Goal: Task Accomplishment & Management: Manage account settings

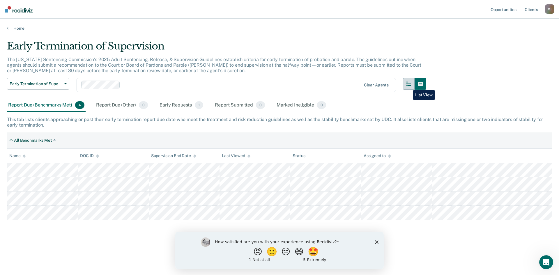
click at [408, 86] on icon "button" at bounding box center [408, 83] width 5 height 5
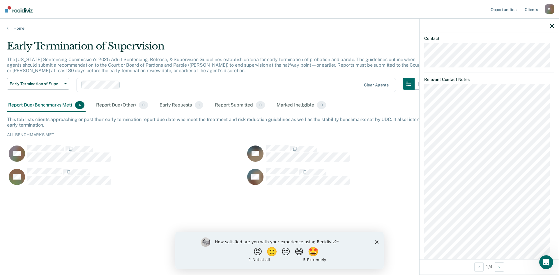
scroll to position [295, 0]
click at [500, 267] on icon "Next Opportunity" at bounding box center [498, 267] width 1 height 4
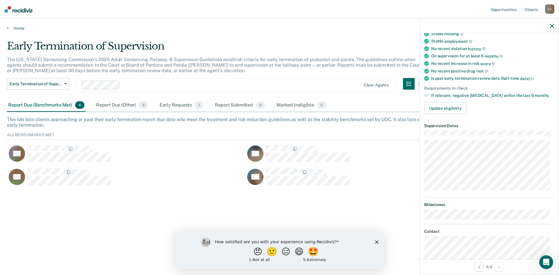
scroll to position [87, 0]
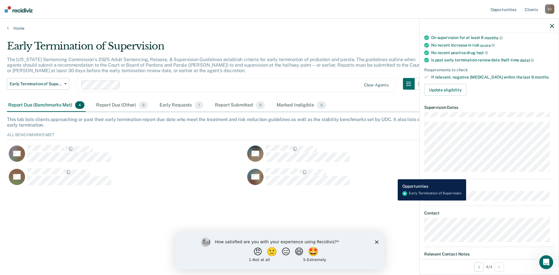
click at [393, 175] on div "KN" at bounding box center [360, 177] width 231 height 18
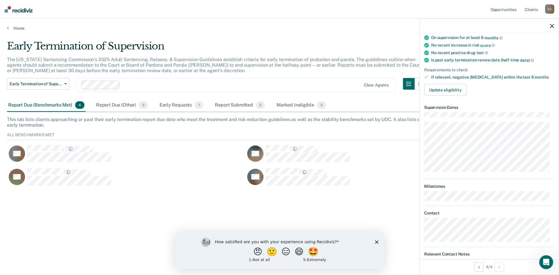
click at [549, 27] on div at bounding box center [488, 26] width 139 height 15
click at [552, 25] on icon "button" at bounding box center [552, 26] width 4 height 4
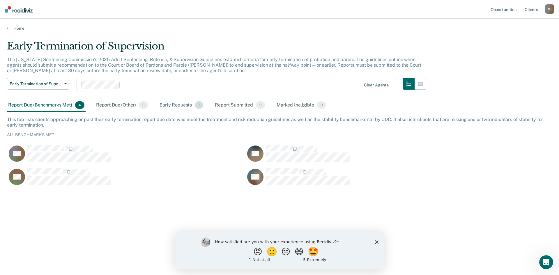
click at [180, 104] on div "Early Requests 1" at bounding box center [181, 105] width 46 height 13
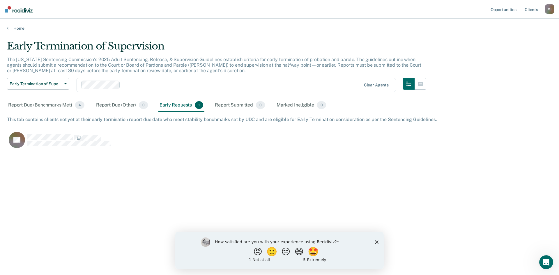
scroll to position [187, 540]
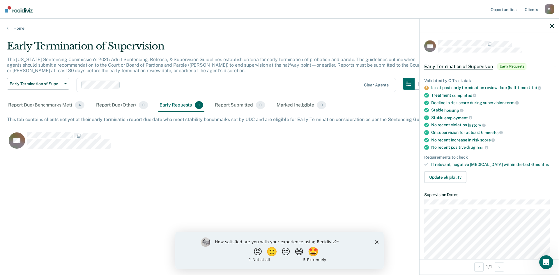
click at [551, 24] on icon "button" at bounding box center [552, 26] width 4 height 4
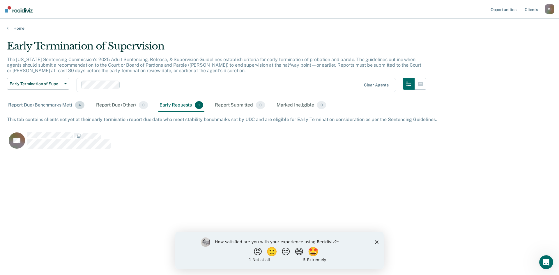
click at [22, 105] on div "Report Due (Benchmarks Met) 4" at bounding box center [46, 105] width 79 height 13
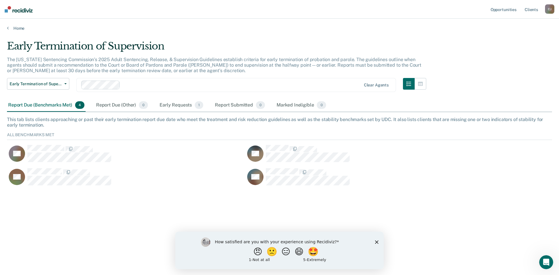
scroll to position [54, 540]
click at [185, 105] on div "Early Requests 1" at bounding box center [181, 105] width 46 height 13
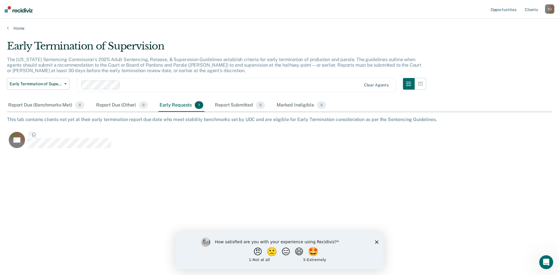
scroll to position [187, 540]
click at [549, 8] on div "C J" at bounding box center [549, 8] width 9 height 9
click at [509, 38] on link "Log Out" at bounding box center [526, 38] width 47 height 5
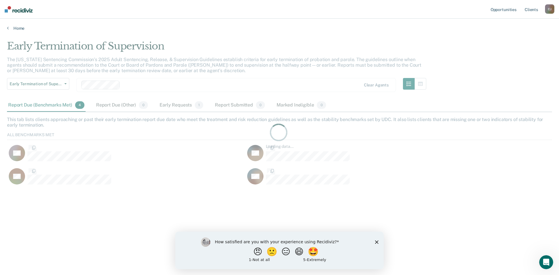
scroll to position [54, 540]
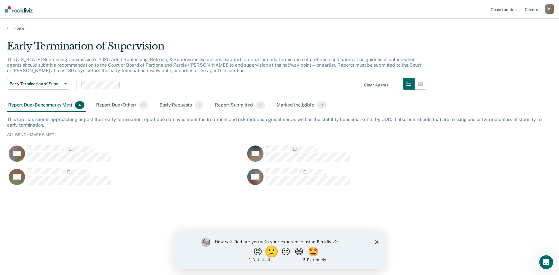
click at [273, 253] on button "🙁" at bounding box center [273, 252] width 16 height 12
click at [234, 253] on input "Enter text..." at bounding box center [274, 256] width 119 height 12
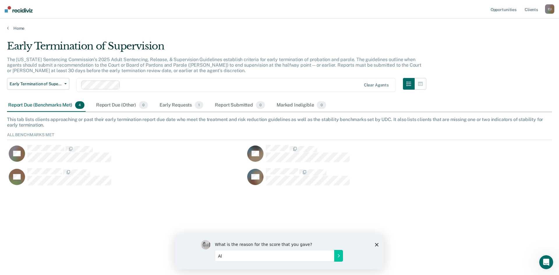
type input "A"
type input "I"
click at [298, 256] on input "All the Early Termination listed in Reports Due are ICOTS offenders where there…" at bounding box center [274, 256] width 119 height 12
click at [331, 257] on input "All the Early Termination listed in Reports Due are ICOTS offenders where there…" at bounding box center [274, 256] width 119 height 12
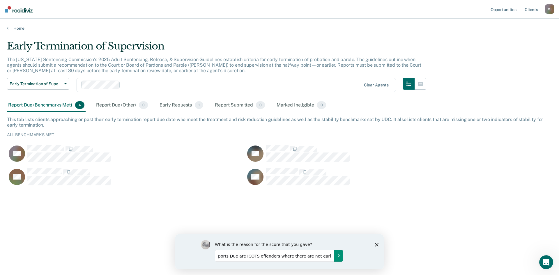
drag, startPoint x: 332, startPoint y: 256, endPoint x: 336, endPoint y: 253, distance: 5.4
click at [331, 256] on input "All the Early Termination listed in Reports Due are ICOTS offenders where there…" at bounding box center [274, 256] width 119 height 12
drag, startPoint x: 330, startPoint y: 256, endPoint x: 257, endPoint y: 258, distance: 73.6
click at [257, 258] on input "All the Early Termination listed in Reports Due are ICOTS offenders where there…" at bounding box center [274, 256] width 119 height 12
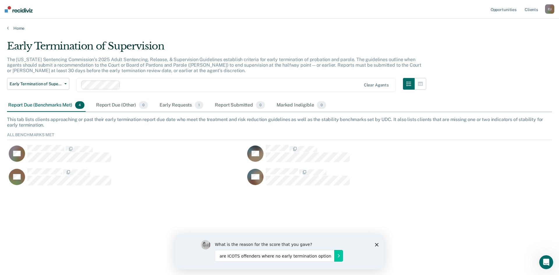
scroll to position [0, 95]
type input "All the Early Termination listed in Reports Due are ICOTS offenders where no ea…"
click at [340, 256] on icon "Submit your response" at bounding box center [338, 255] width 5 height 5
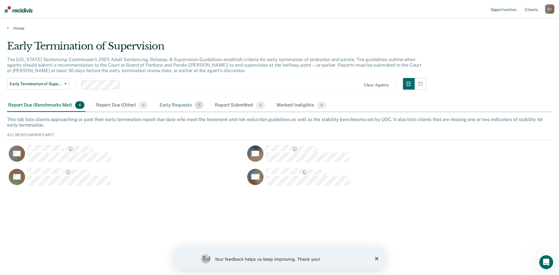
click at [173, 106] on div "Early Requests 1" at bounding box center [181, 105] width 46 height 13
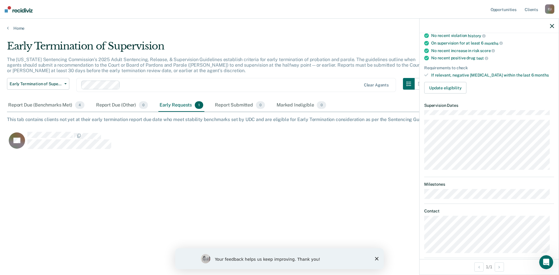
scroll to position [58, 0]
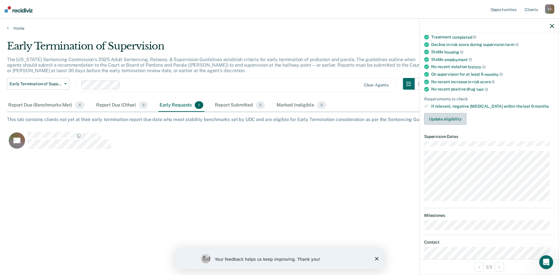
click at [443, 118] on button "Update eligibility" at bounding box center [445, 119] width 42 height 12
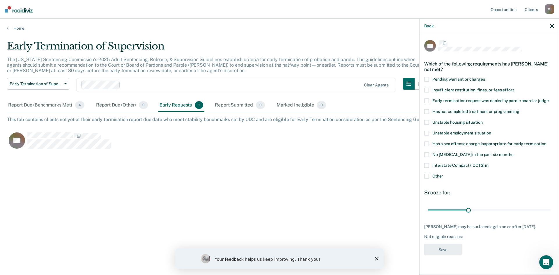
scroll to position [0, 0]
drag, startPoint x: 469, startPoint y: 210, endPoint x: 579, endPoint y: 217, distance: 110.2
type input "90"
click at [550, 216] on input "range" at bounding box center [489, 210] width 123 height 10
click at [428, 26] on button "Back" at bounding box center [428, 25] width 9 height 5
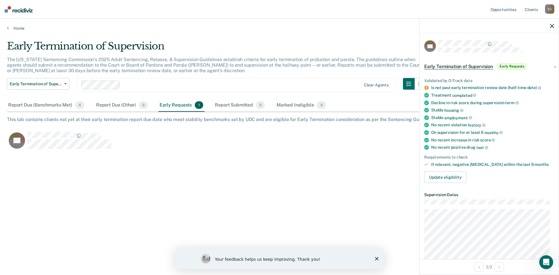
click at [514, 67] on span "Early Requests" at bounding box center [511, 66] width 29 height 6
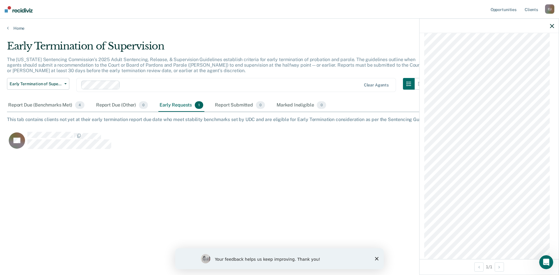
scroll to position [334, 0]
click at [302, 163] on div "Early Termination of Supervision The [US_STATE] Sentencing Commission’s 2025 Ad…" at bounding box center [279, 135] width 545 height 191
click at [551, 27] on icon "button" at bounding box center [552, 26] width 4 height 4
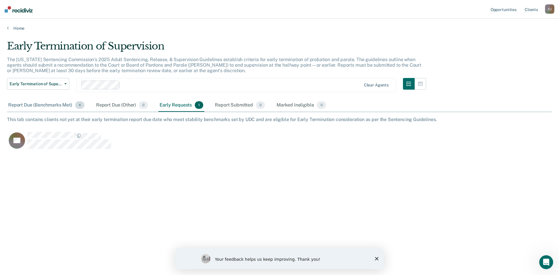
click at [47, 106] on div "Report Due (Benchmarks Met) 4" at bounding box center [46, 105] width 79 height 13
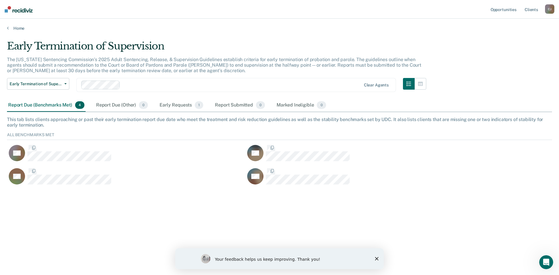
scroll to position [54, 540]
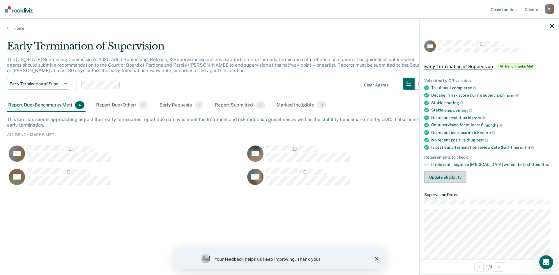
click at [443, 176] on button "Update eligibility" at bounding box center [445, 177] width 42 height 12
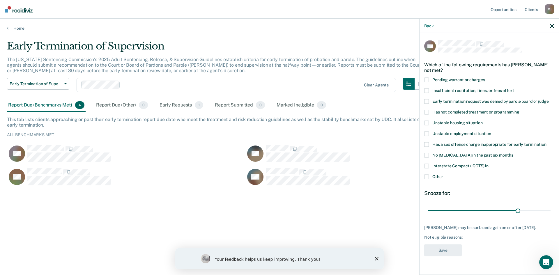
click at [428, 166] on span at bounding box center [426, 166] width 5 height 5
click at [450, 256] on button "Save" at bounding box center [443, 250] width 38 height 12
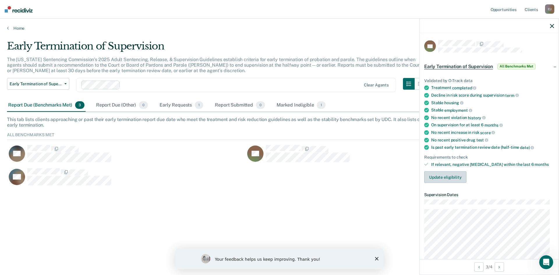
click at [447, 177] on button "Update eligibility" at bounding box center [445, 177] width 42 height 12
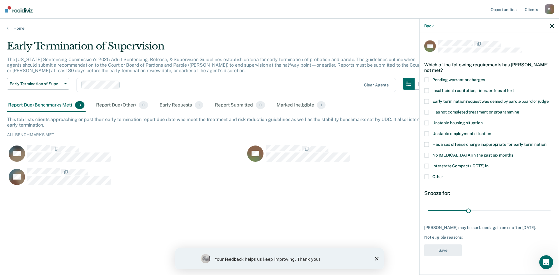
click at [427, 166] on span at bounding box center [426, 166] width 5 height 5
click at [443, 252] on button "Save" at bounding box center [443, 250] width 38 height 12
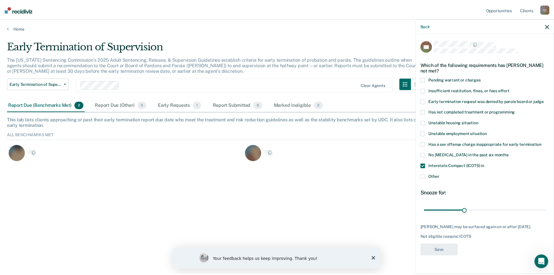
scroll to position [31, 540]
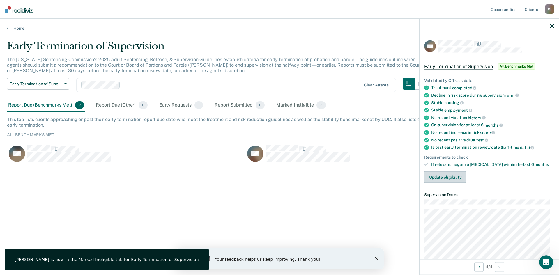
click at [448, 178] on button "Update eligibility" at bounding box center [445, 177] width 42 height 12
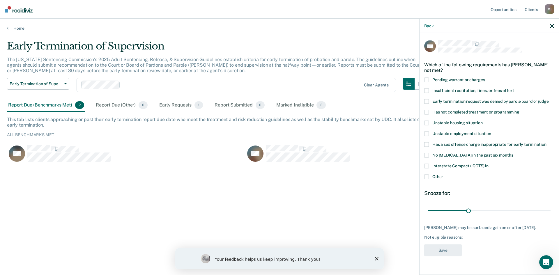
click at [427, 166] on span at bounding box center [426, 166] width 5 height 5
click at [444, 248] on button "Save" at bounding box center [443, 250] width 38 height 12
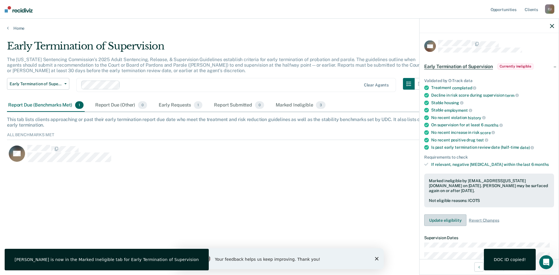
click at [444, 221] on button "Update eligibility" at bounding box center [445, 220] width 42 height 12
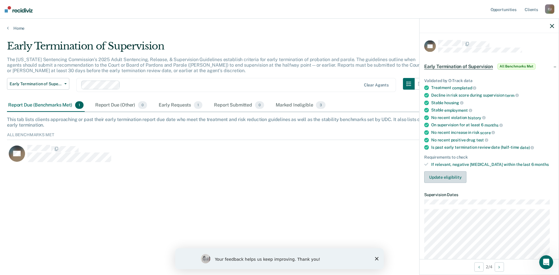
click at [445, 176] on button "Update eligibility" at bounding box center [445, 177] width 42 height 12
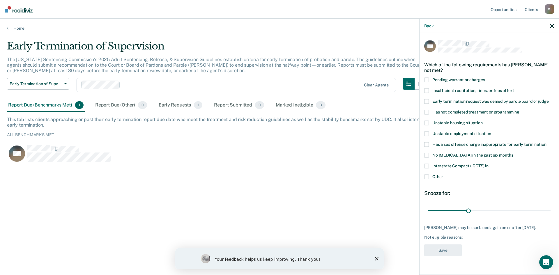
click at [426, 164] on span at bounding box center [426, 166] width 5 height 5
click at [438, 244] on button "Save" at bounding box center [443, 250] width 38 height 12
